Goal: Task Accomplishment & Management: Manage account settings

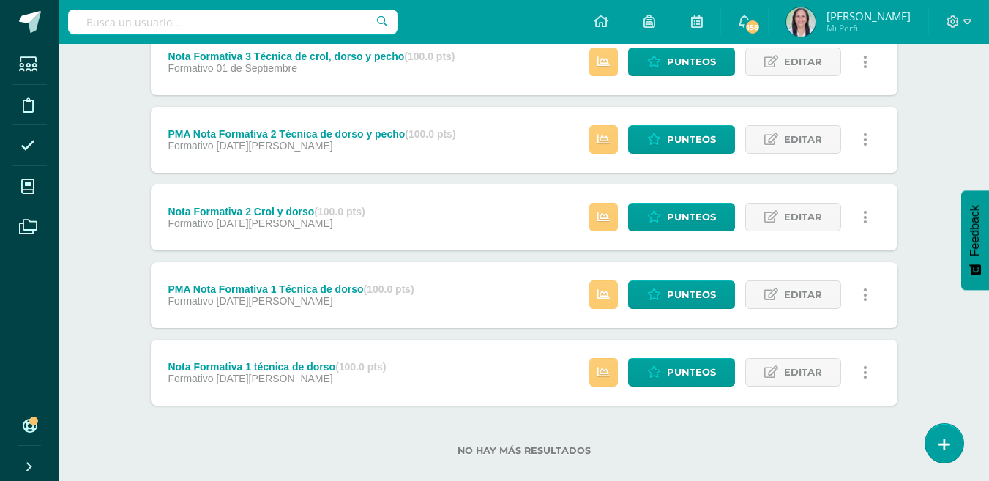
scroll to position [1013, 0]
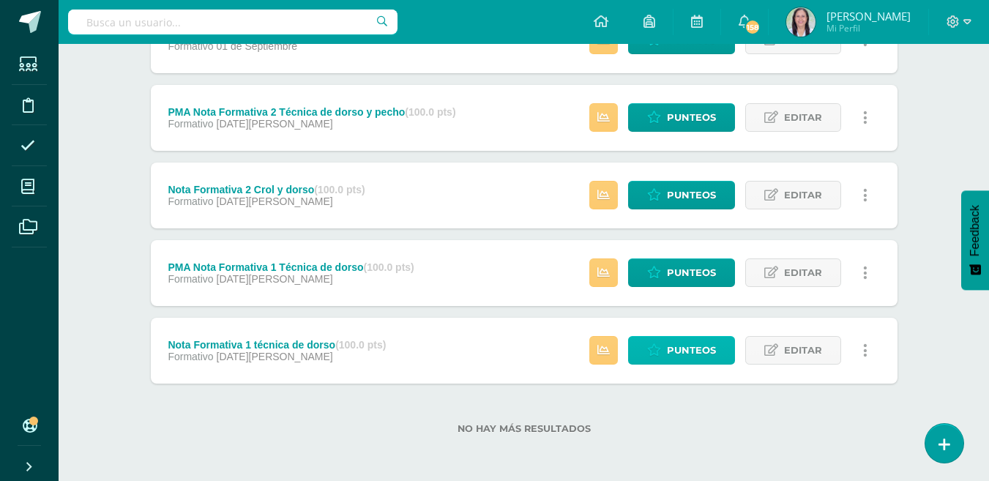
click at [690, 346] on span "Punteos" at bounding box center [691, 350] width 49 height 27
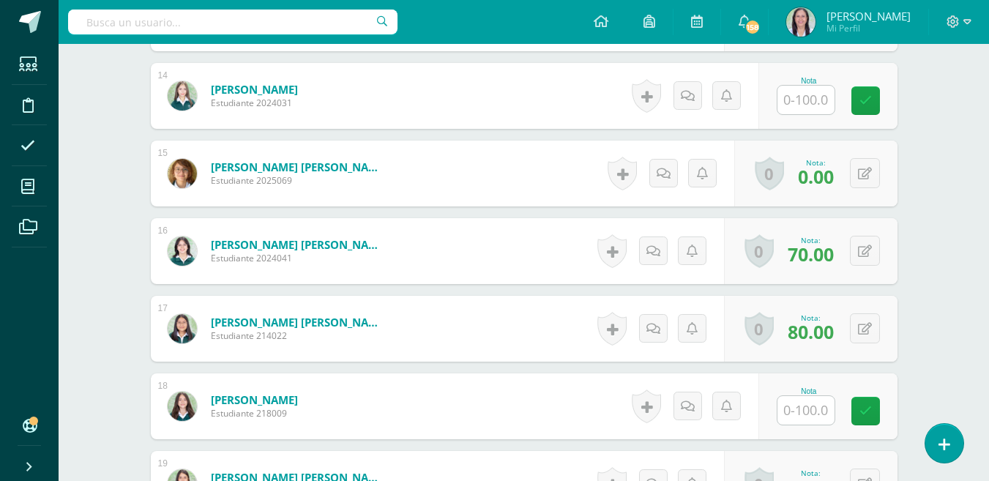
scroll to position [1497, 0]
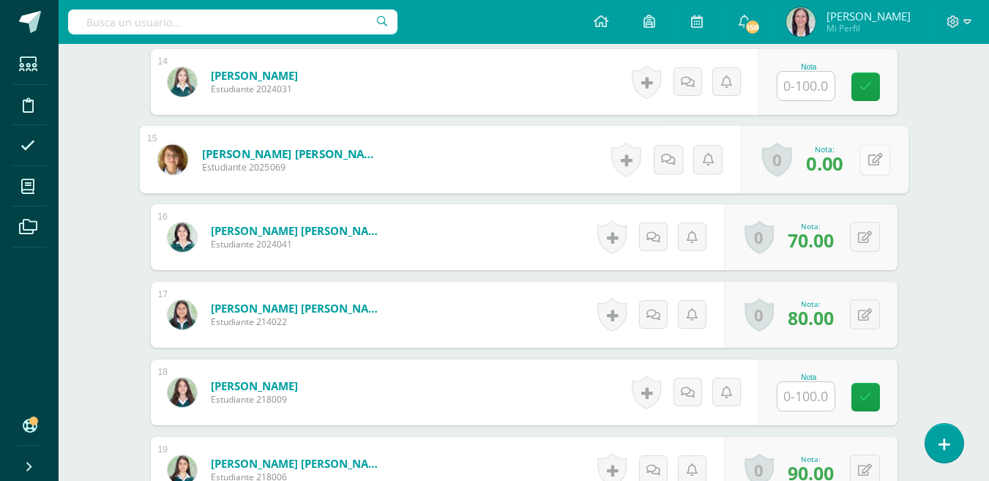
click at [866, 156] on button at bounding box center [875, 159] width 31 height 31
type input "60"
click at [841, 164] on icon at bounding box center [836, 164] width 13 height 12
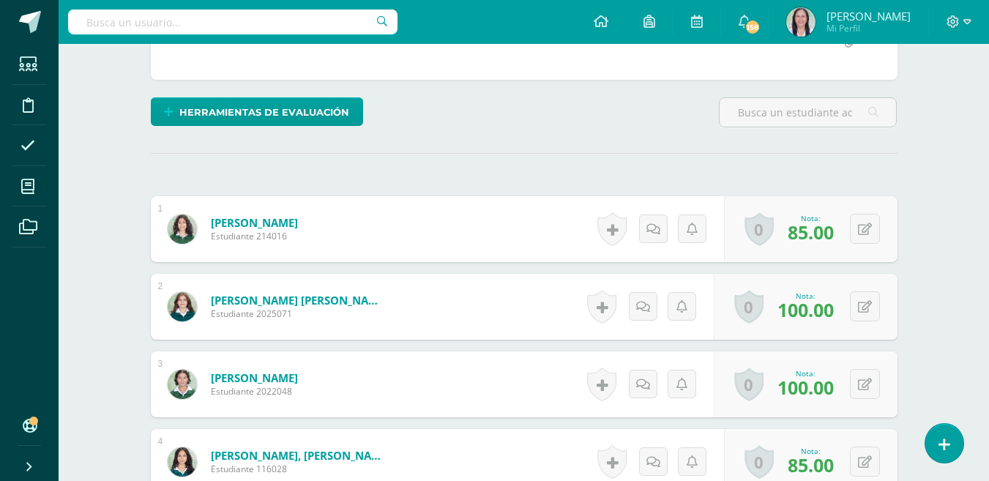
scroll to position [366, 0]
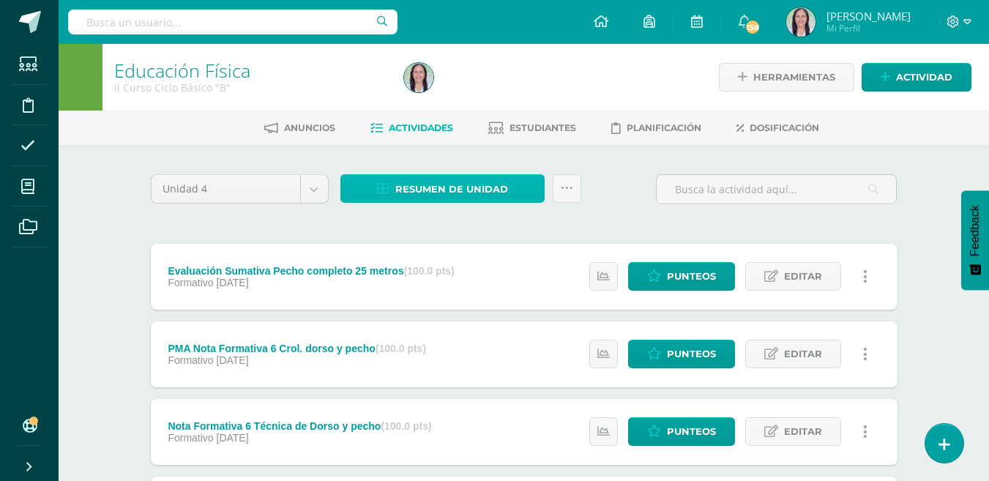
click at [478, 189] on span "Resumen de unidad" at bounding box center [451, 189] width 113 height 27
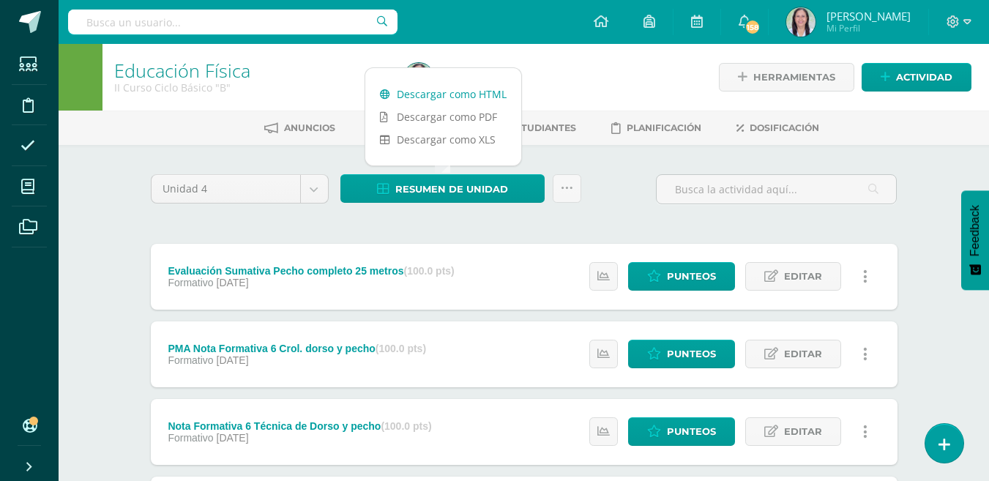
click at [463, 94] on link "Descargar como HTML" at bounding box center [443, 94] width 156 height 23
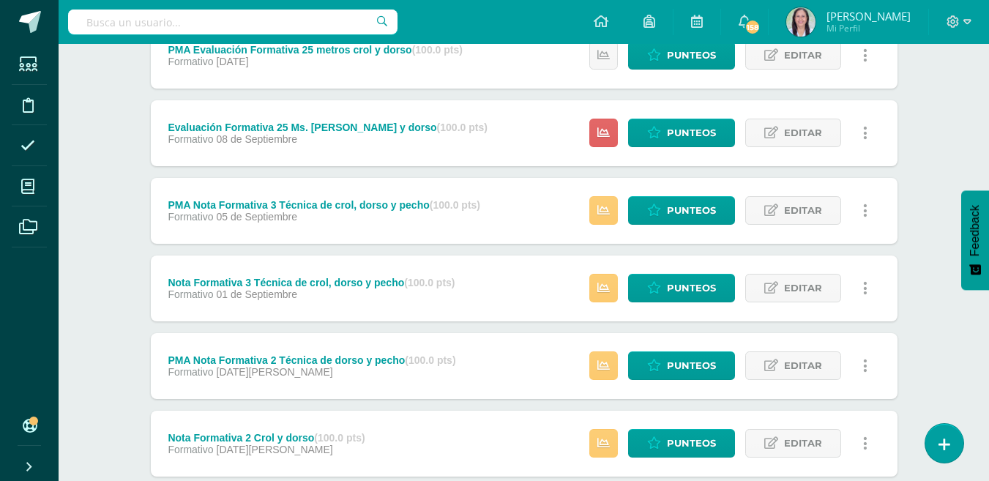
scroll to position [766, 0]
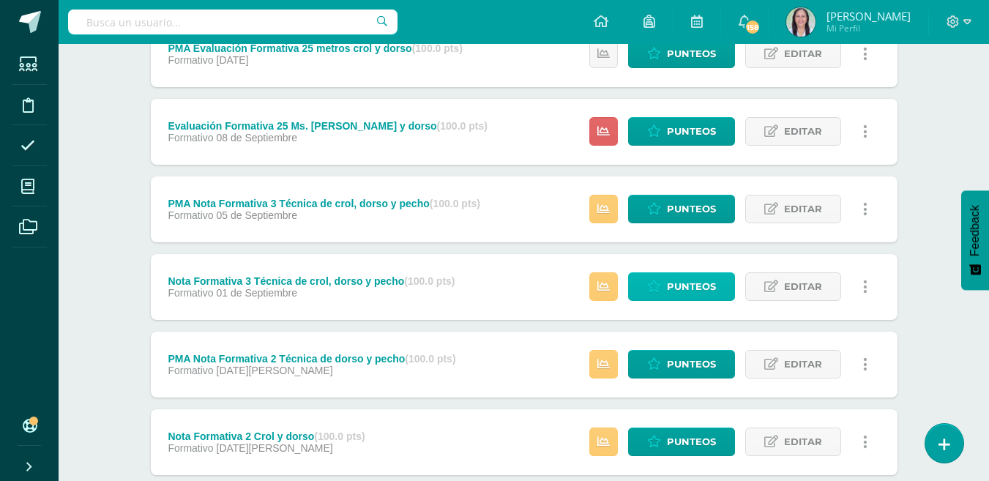
click at [694, 286] on span "Punteos" at bounding box center [691, 286] width 49 height 27
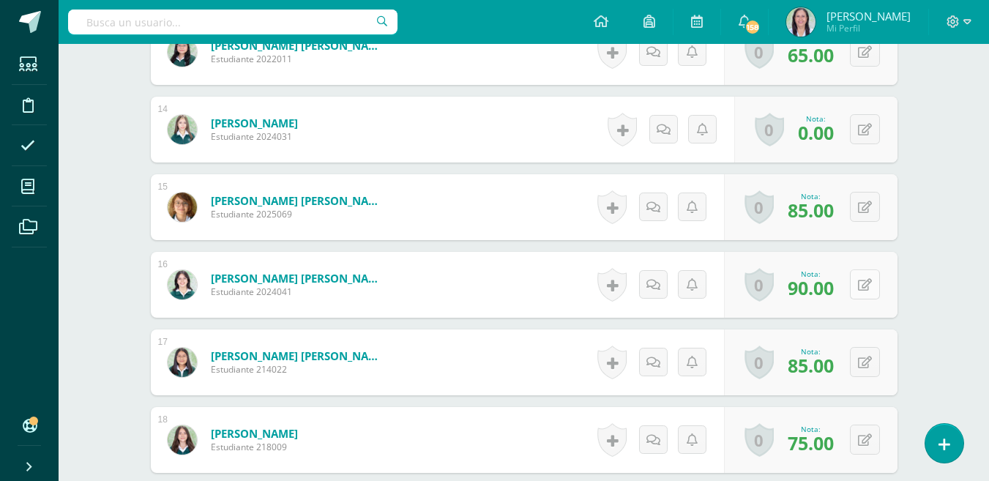
scroll to position [1673, 0]
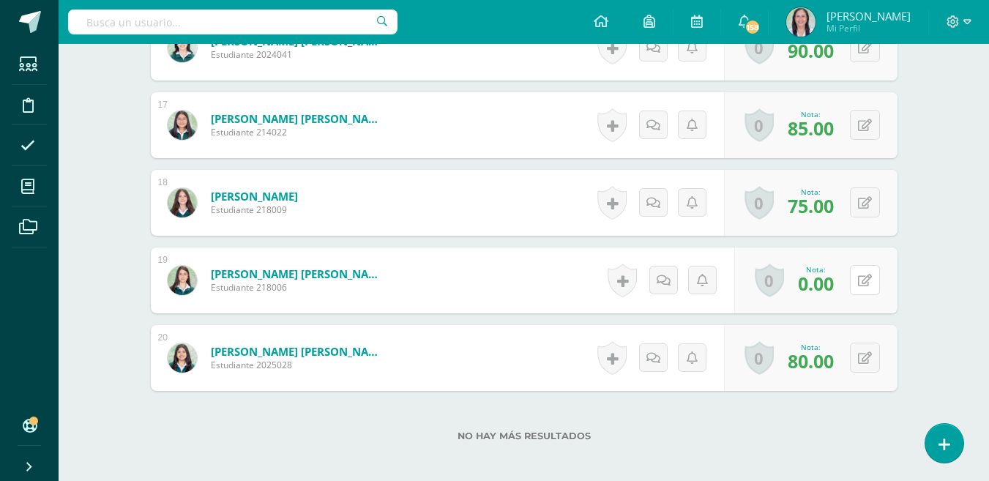
drag, startPoint x: 867, startPoint y: 278, endPoint x: 844, endPoint y: 285, distance: 23.6
click at [867, 278] on icon at bounding box center [865, 281] width 14 height 12
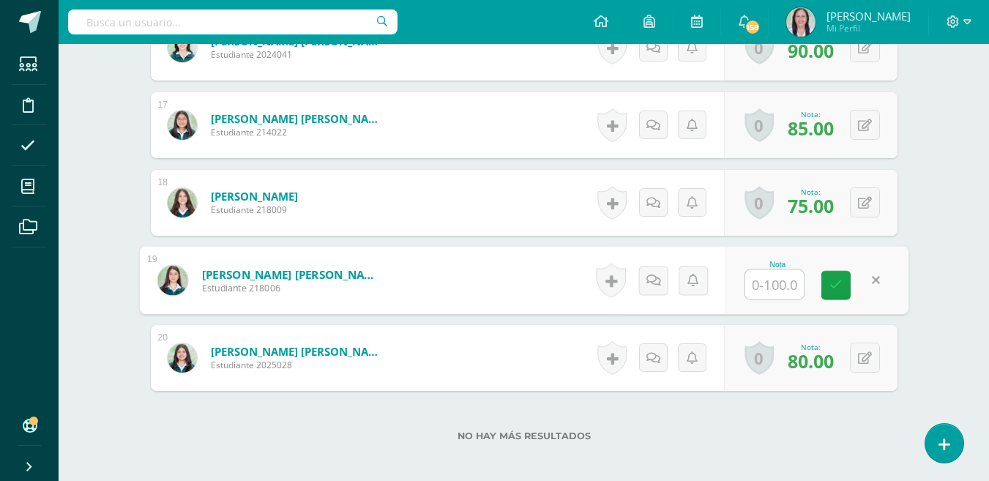
click at [844, 286] on link at bounding box center [836, 285] width 29 height 29
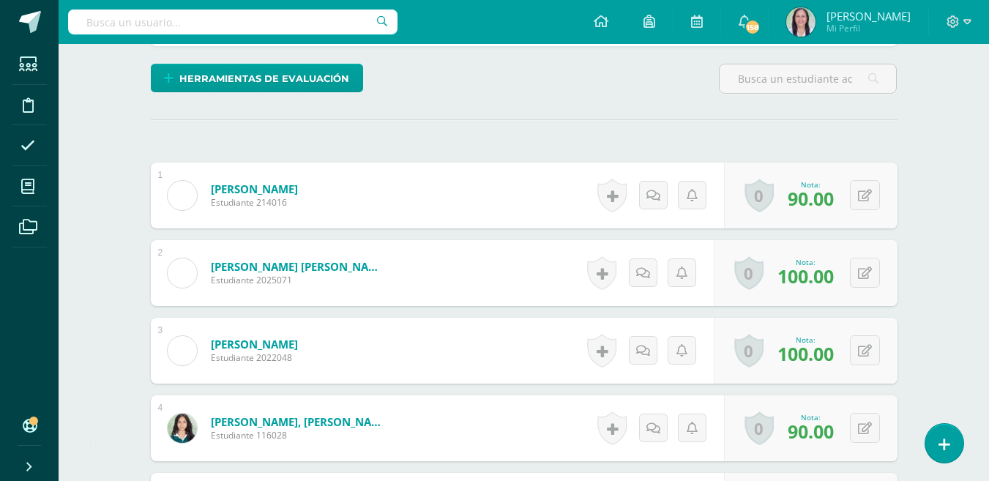
scroll to position [281, 0]
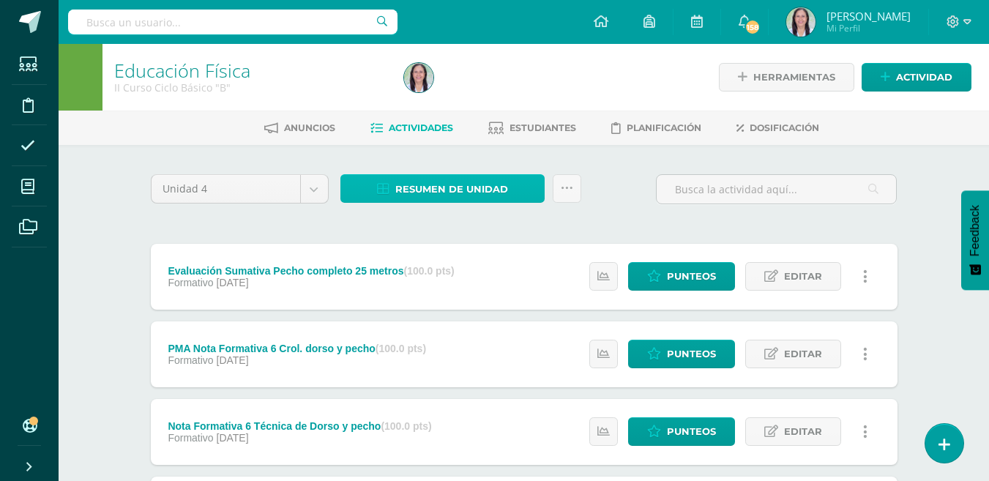
click at [486, 189] on span "Resumen de unidad" at bounding box center [451, 189] width 113 height 27
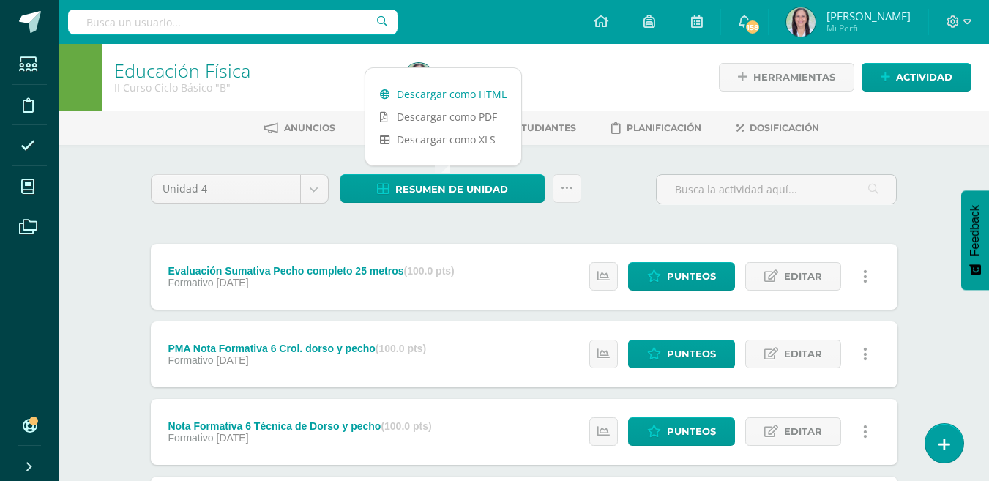
click at [458, 94] on link "Descargar como HTML" at bounding box center [443, 94] width 156 height 23
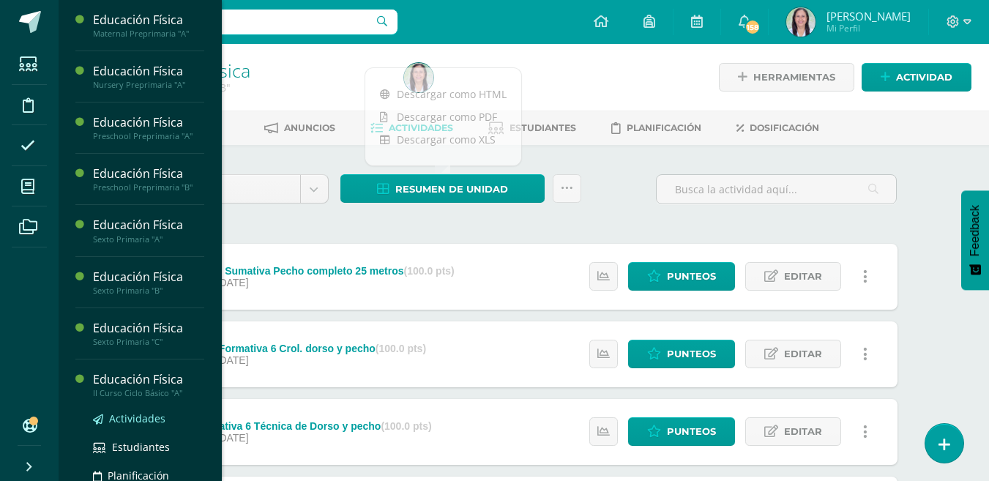
click at [141, 418] on span "Actividades" at bounding box center [137, 419] width 56 height 14
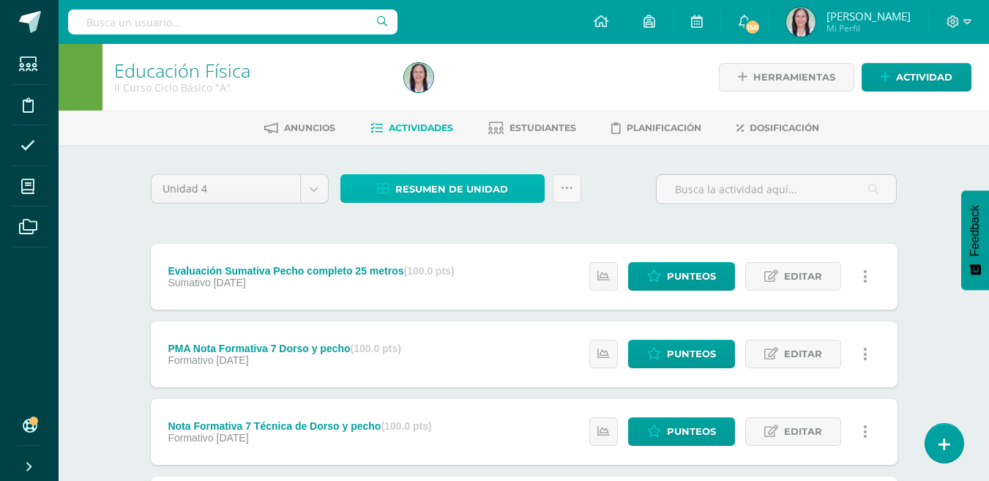
click at [499, 189] on span "Resumen de unidad" at bounding box center [451, 189] width 113 height 27
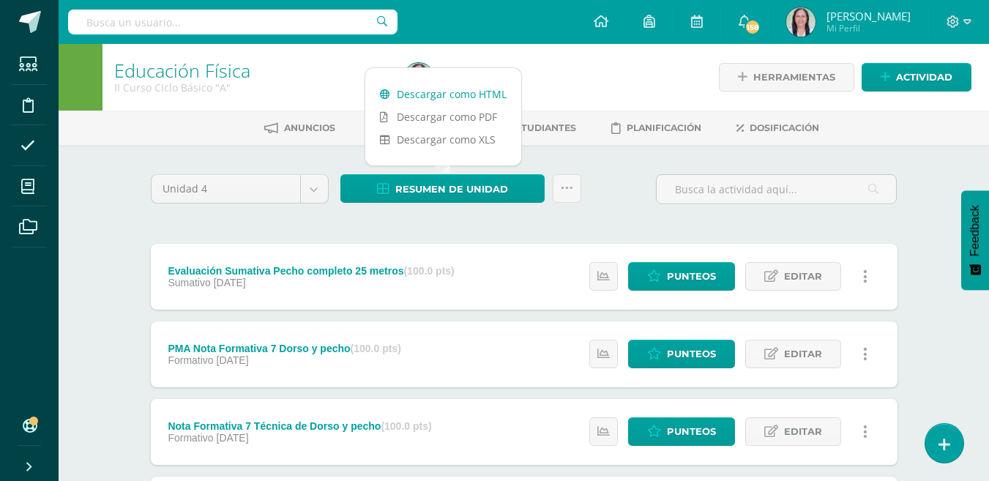
click at [475, 96] on link "Descargar como HTML" at bounding box center [443, 94] width 156 height 23
